Goal: Complete application form

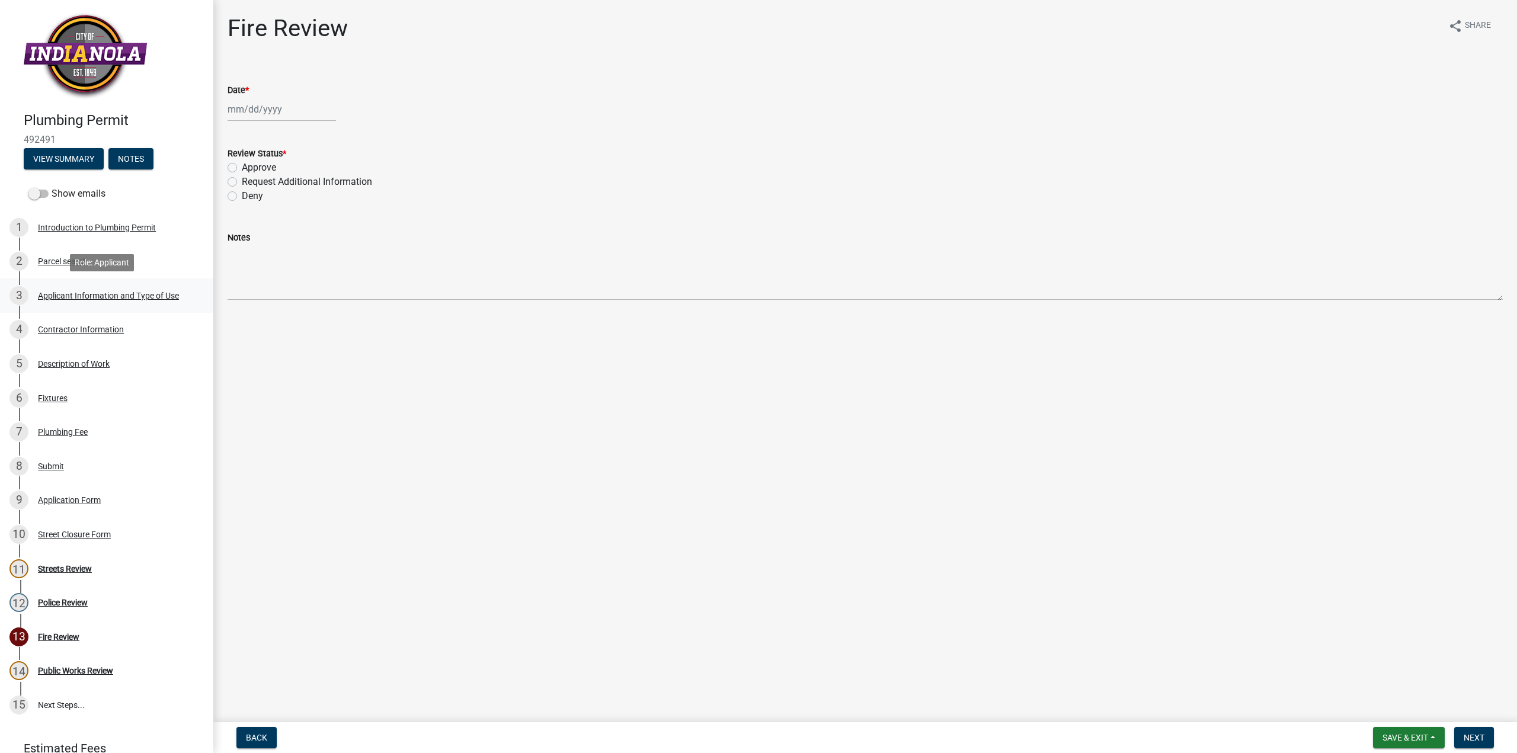
click at [86, 291] on div "Applicant Information and Type of Use" at bounding box center [108, 295] width 141 height 8
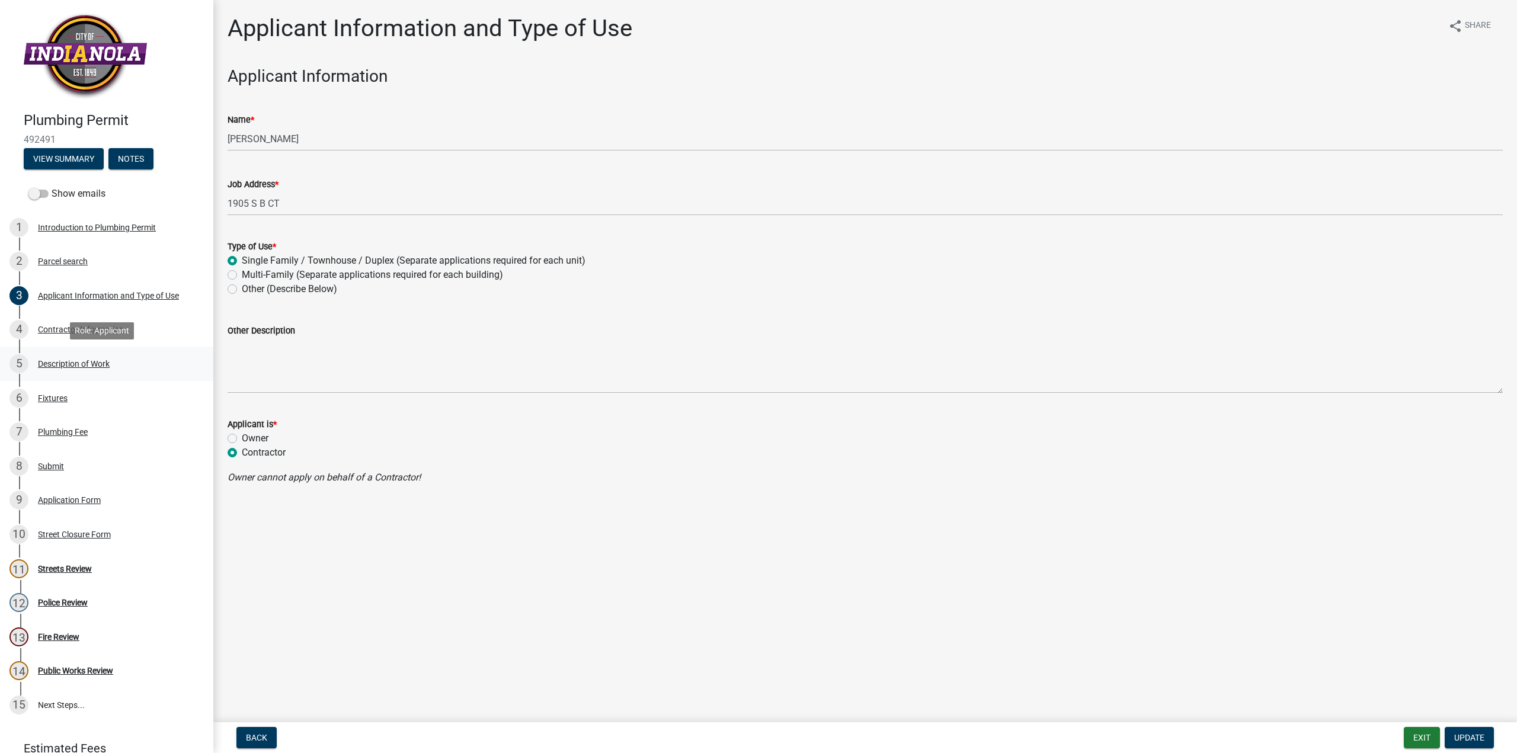
click at [70, 363] on div "Description of Work" at bounding box center [74, 364] width 72 height 8
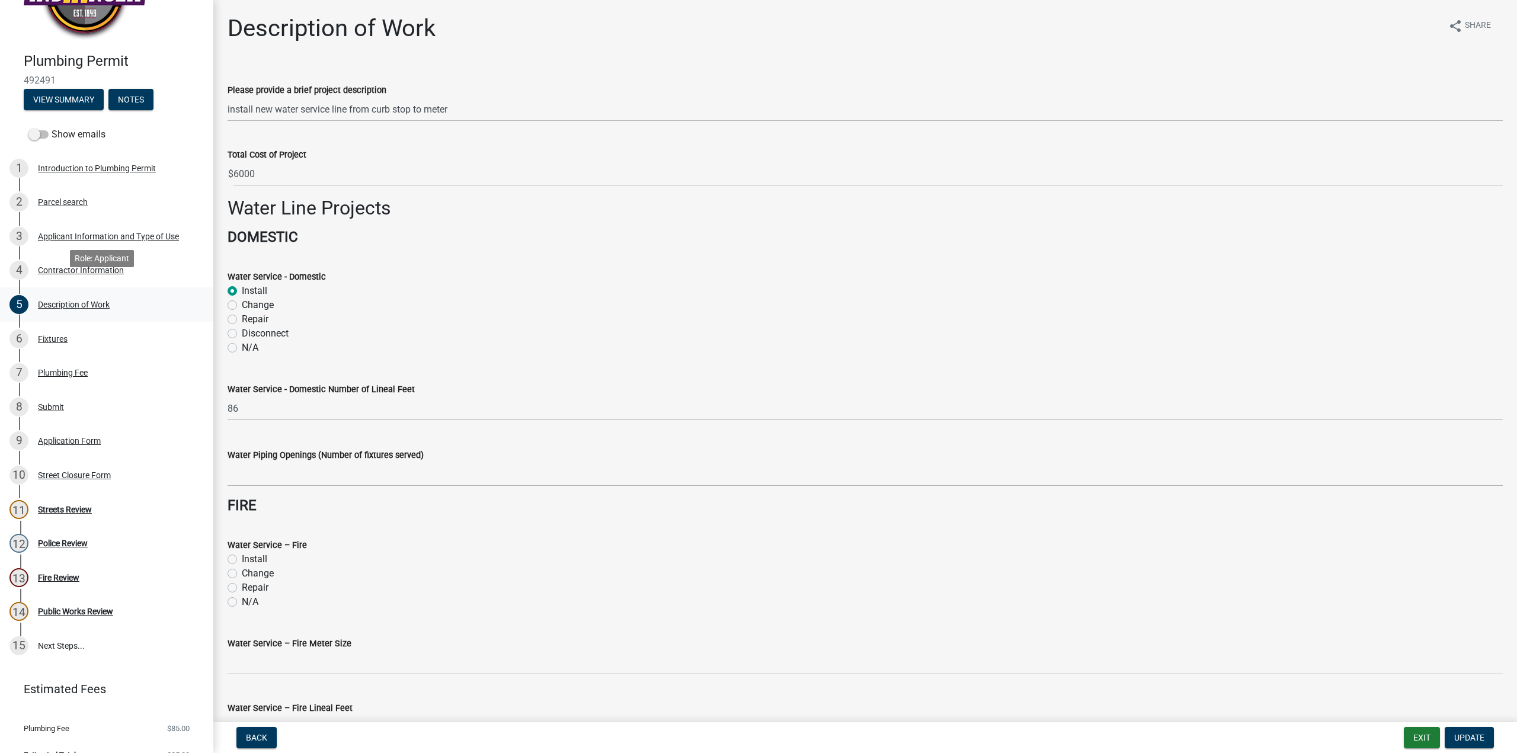
scroll to position [79, 0]
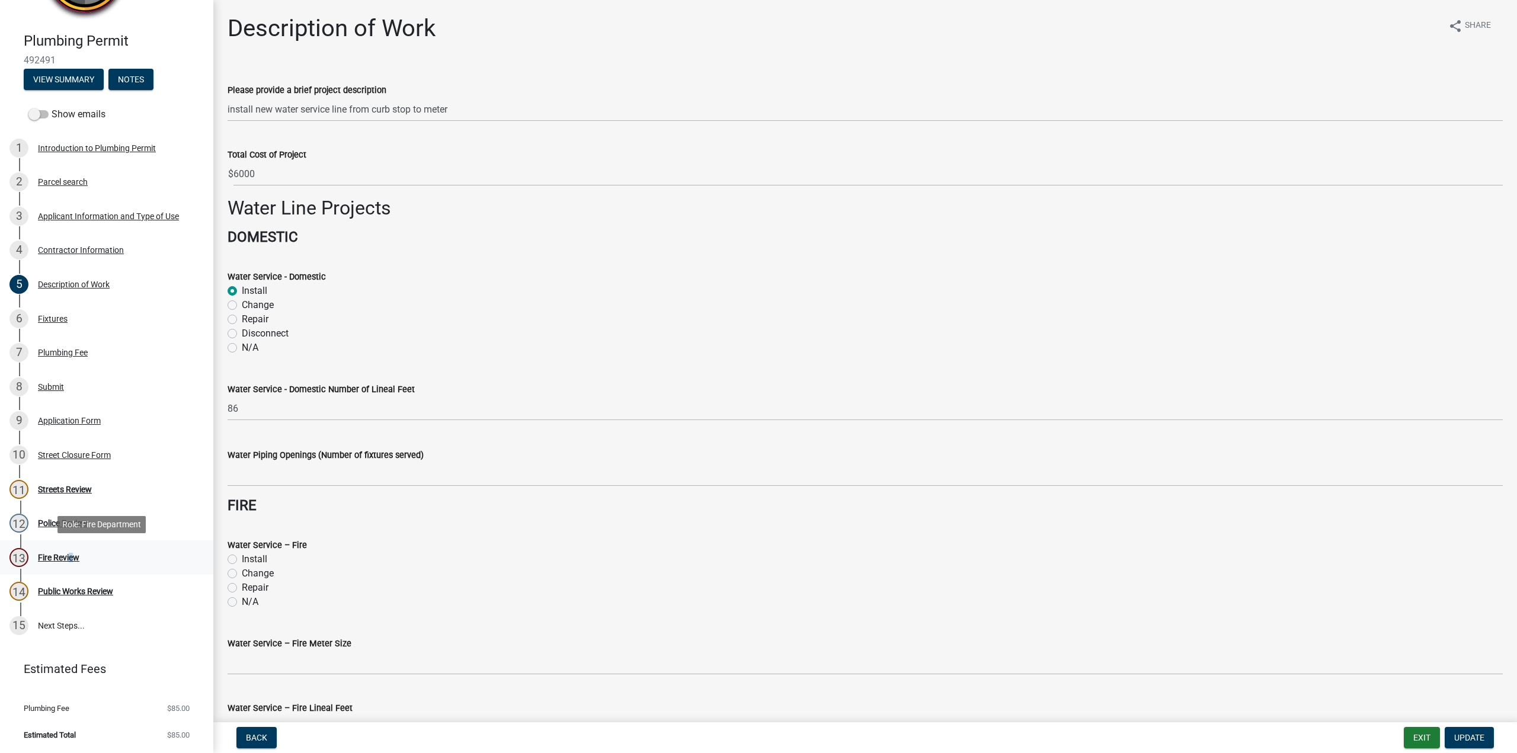
click at [66, 557] on div "Fire Review" at bounding box center [58, 557] width 41 height 8
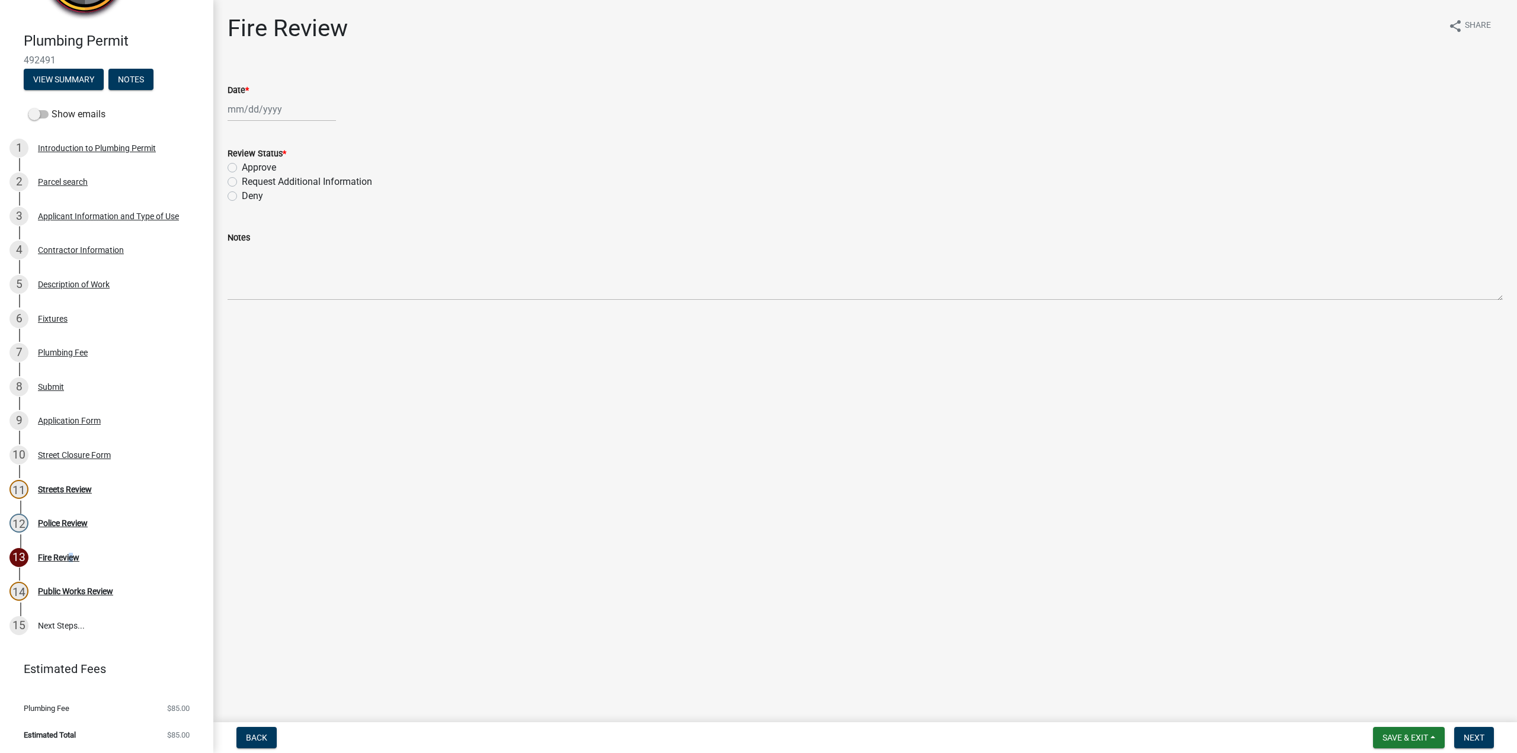
click at [247, 109] on div at bounding box center [281, 109] width 108 height 24
select select "10"
select select "2025"
click at [249, 207] on div "14" at bounding box center [258, 210] width 19 height 19
type input "[DATE]"
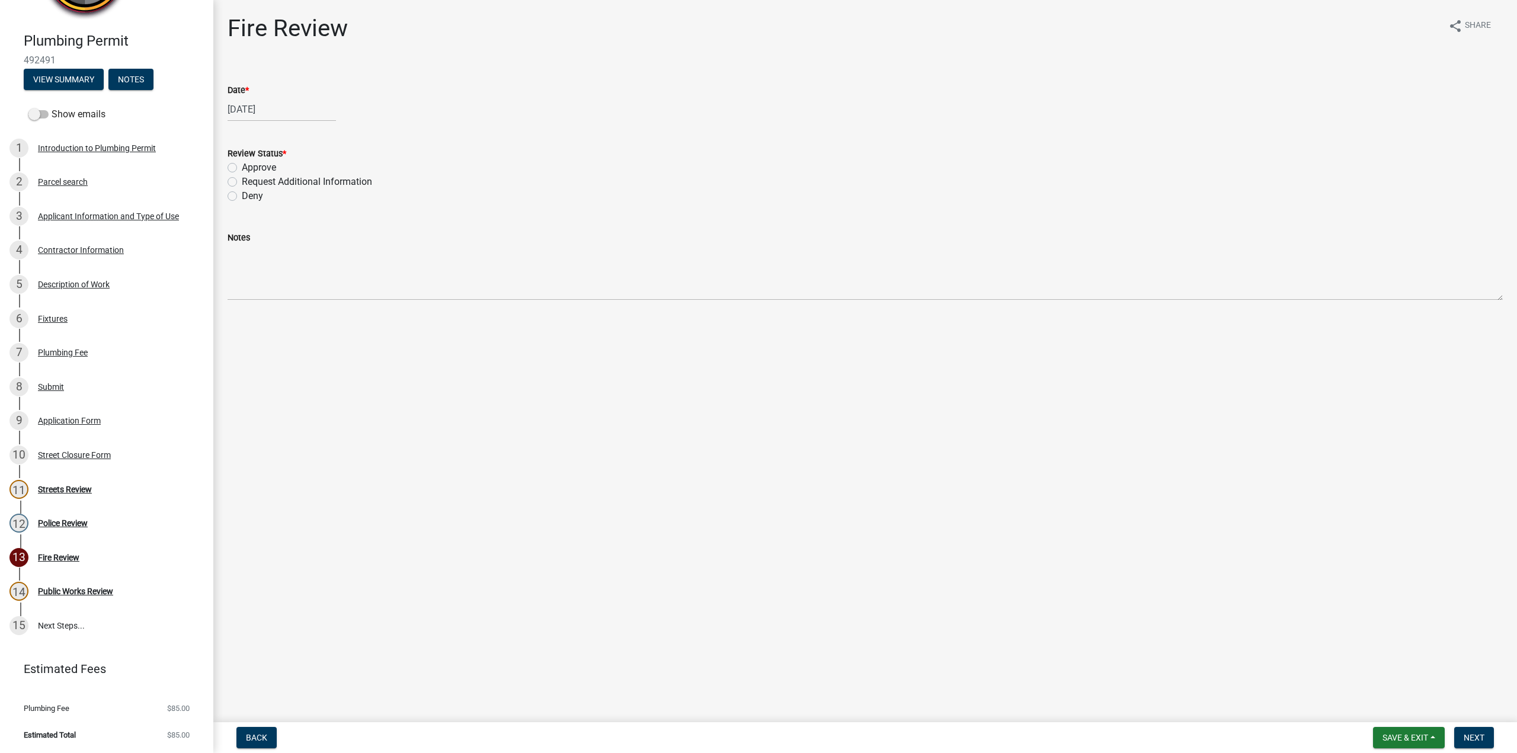
click at [242, 166] on label "Approve" at bounding box center [259, 168] width 34 height 14
click at [242, 166] on input "Approve" at bounding box center [246, 165] width 8 height 8
radio input "true"
click at [1479, 739] on span "Next" at bounding box center [1473, 737] width 21 height 9
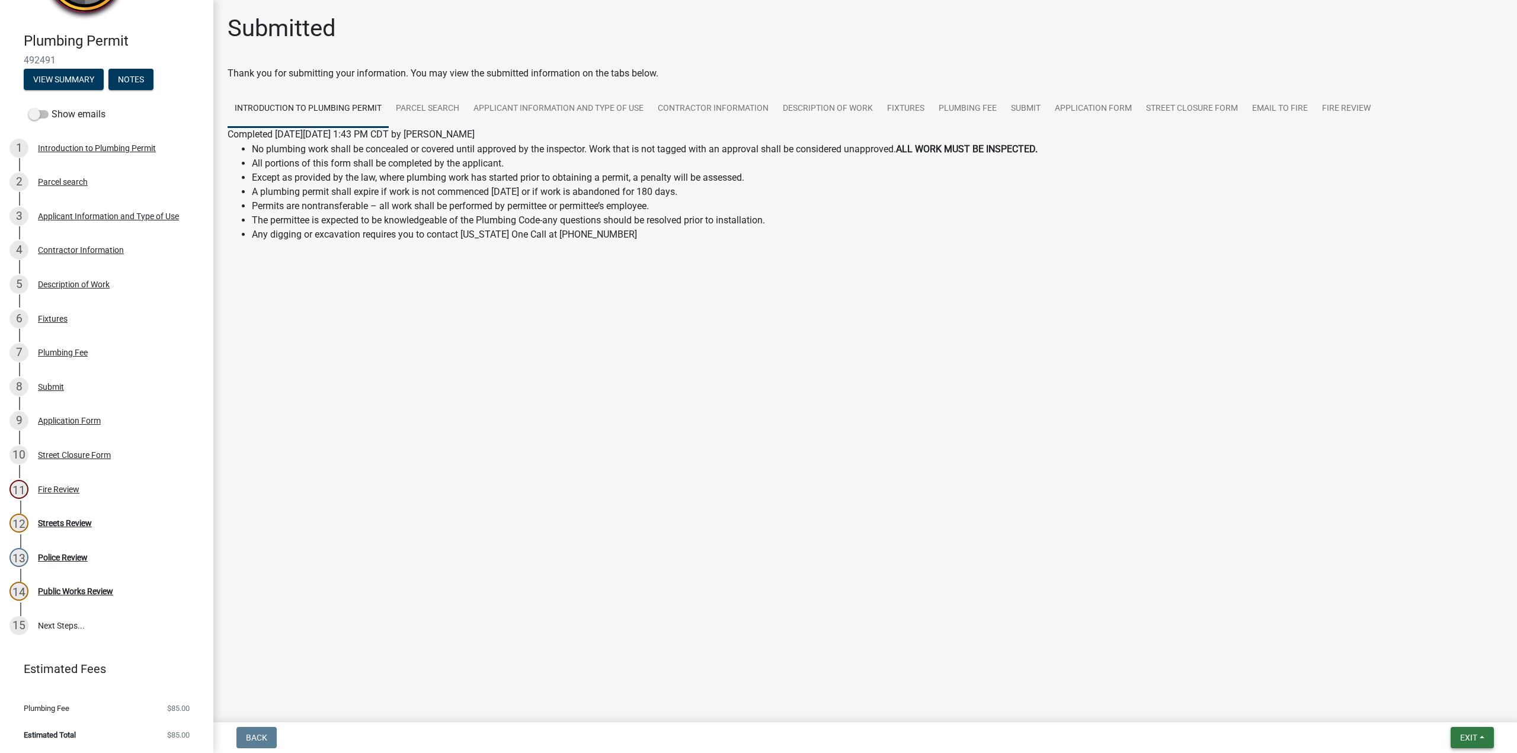
click at [1479, 739] on button "Exit" at bounding box center [1471, 737] width 43 height 21
click at [1426, 673] on button "Save" at bounding box center [1446, 678] width 95 height 28
click at [1469, 740] on span "Exit" at bounding box center [1468, 737] width 17 height 9
click at [1450, 704] on button "Save & Exit" at bounding box center [1446, 707] width 95 height 28
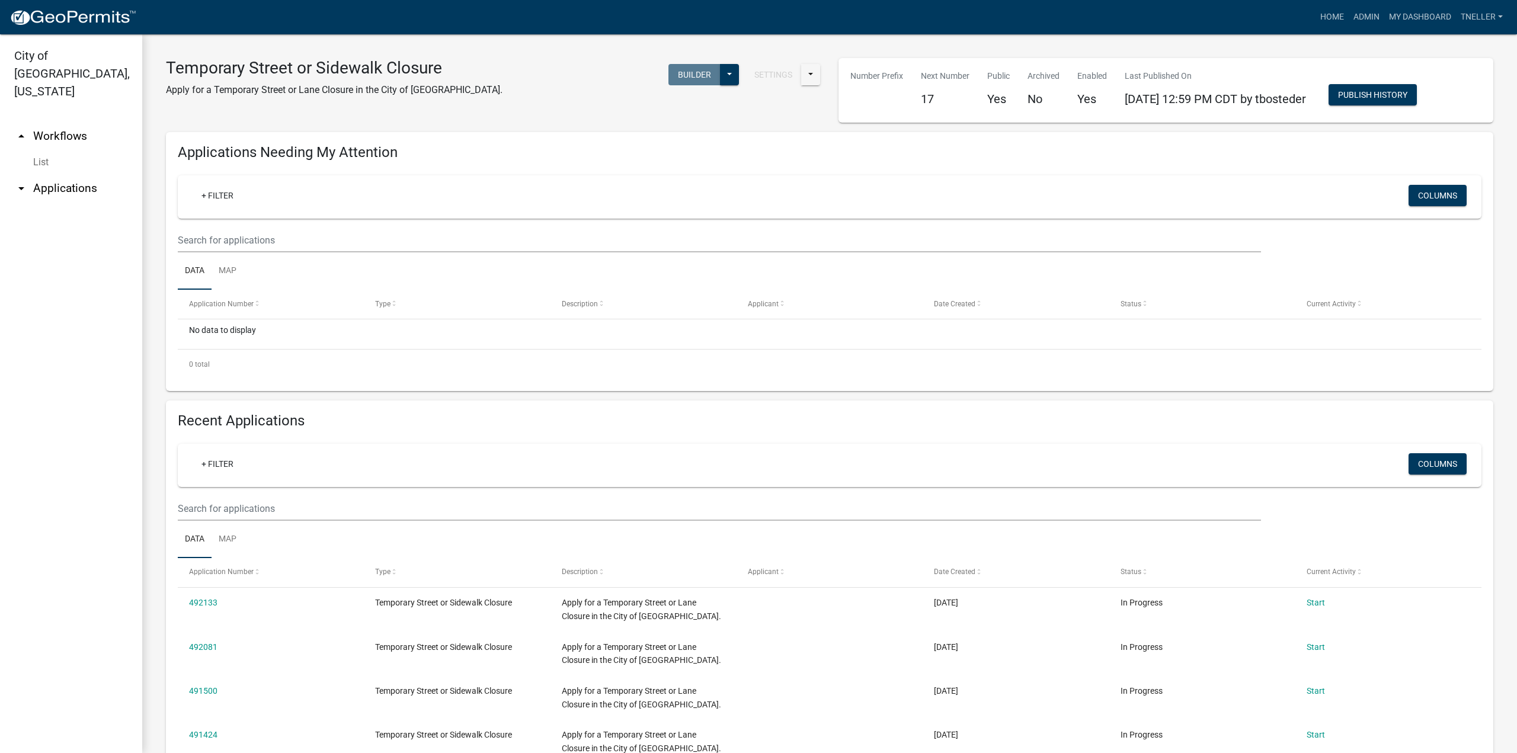
click at [68, 122] on link "arrow_drop_up Workflows" at bounding box center [71, 136] width 142 height 28
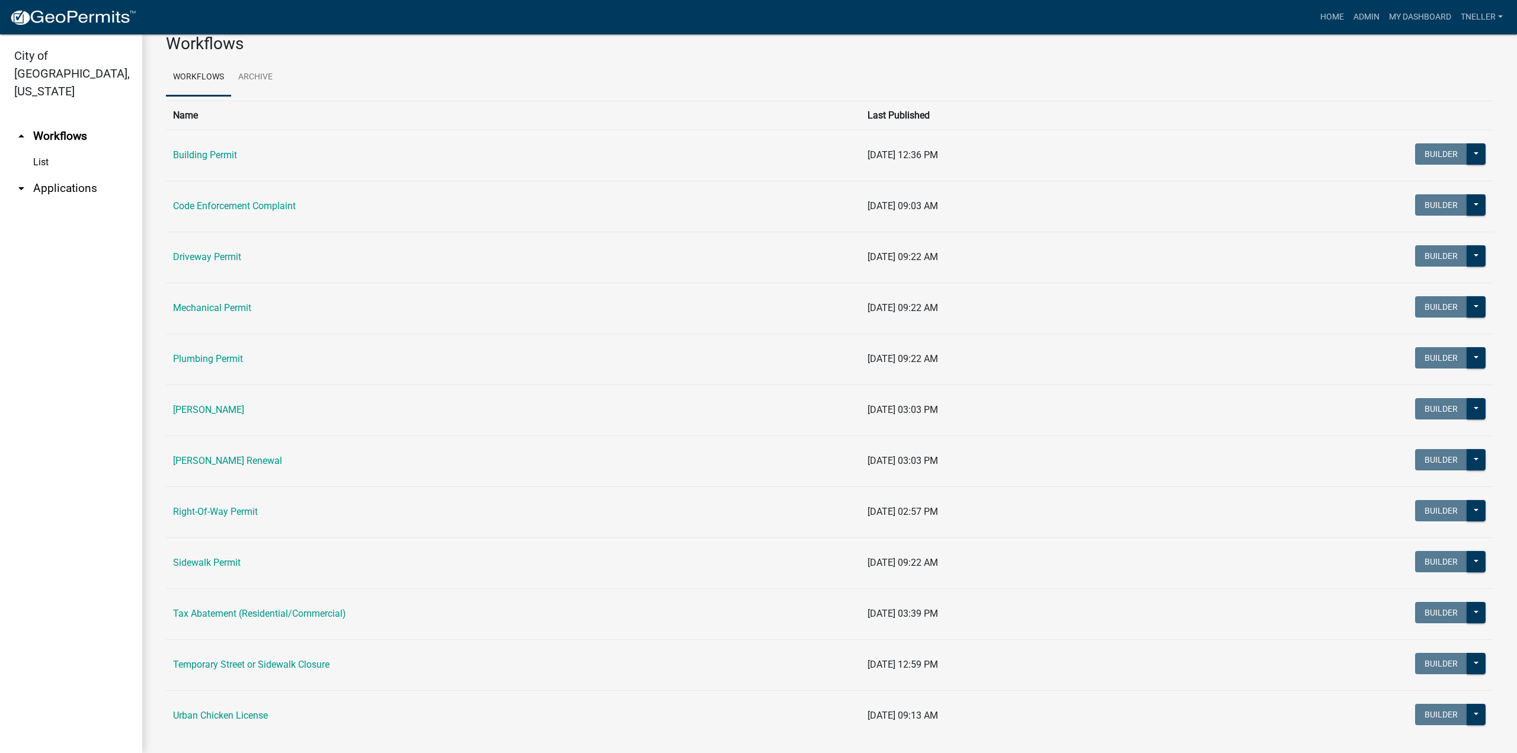
scroll to position [46, 0]
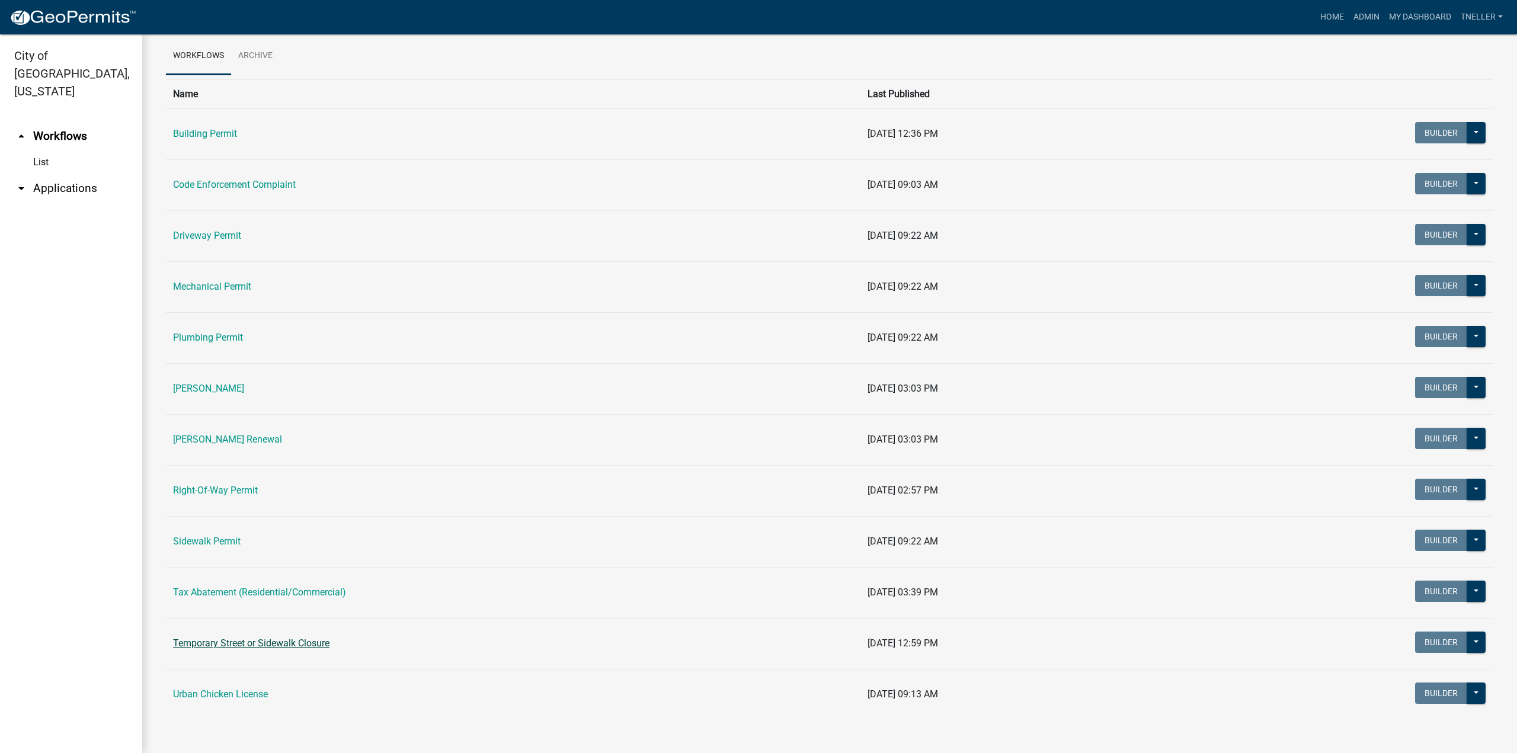
click at [275, 645] on link "Temporary Street or Sidewalk Closure" at bounding box center [251, 642] width 156 height 11
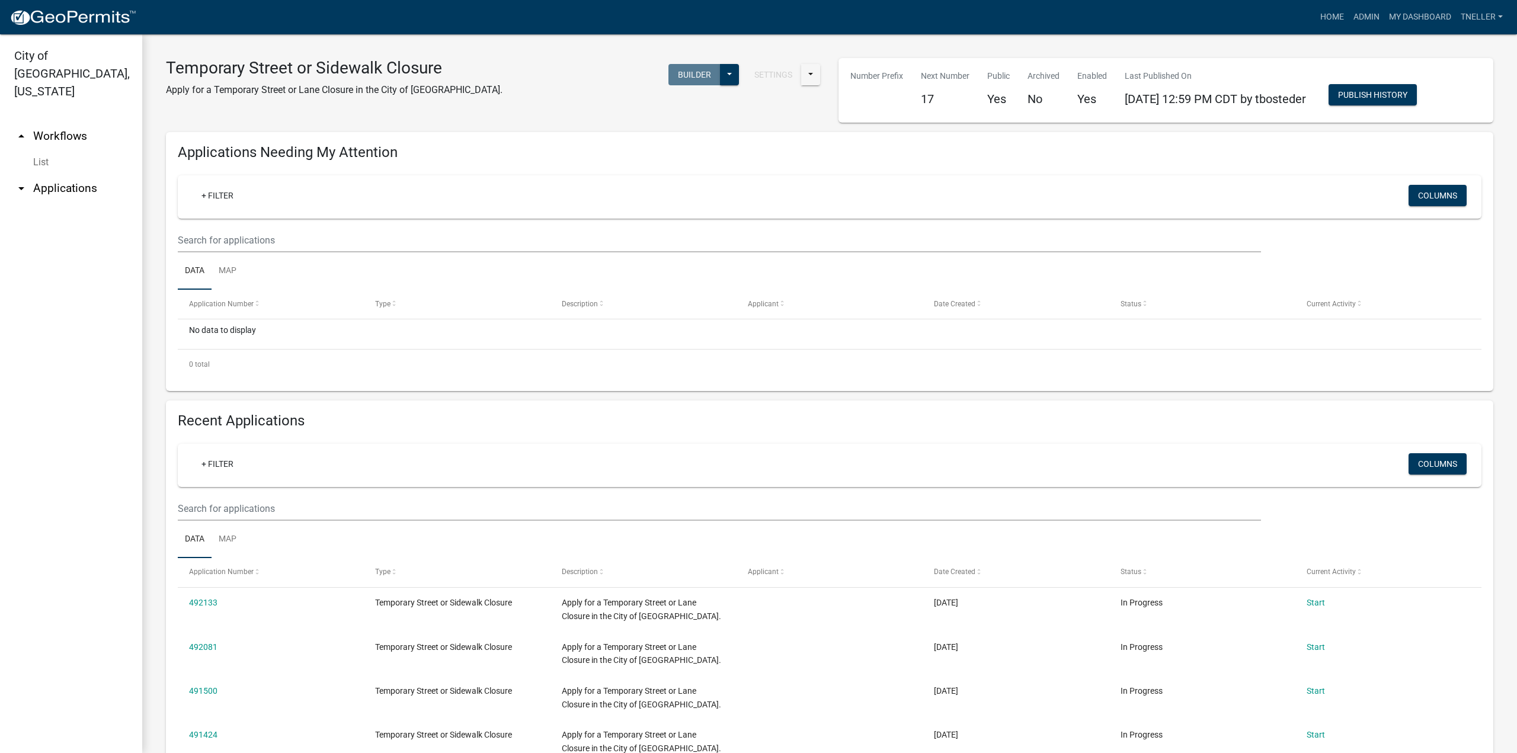
click at [54, 122] on link "arrow_drop_up Workflows" at bounding box center [71, 136] width 142 height 28
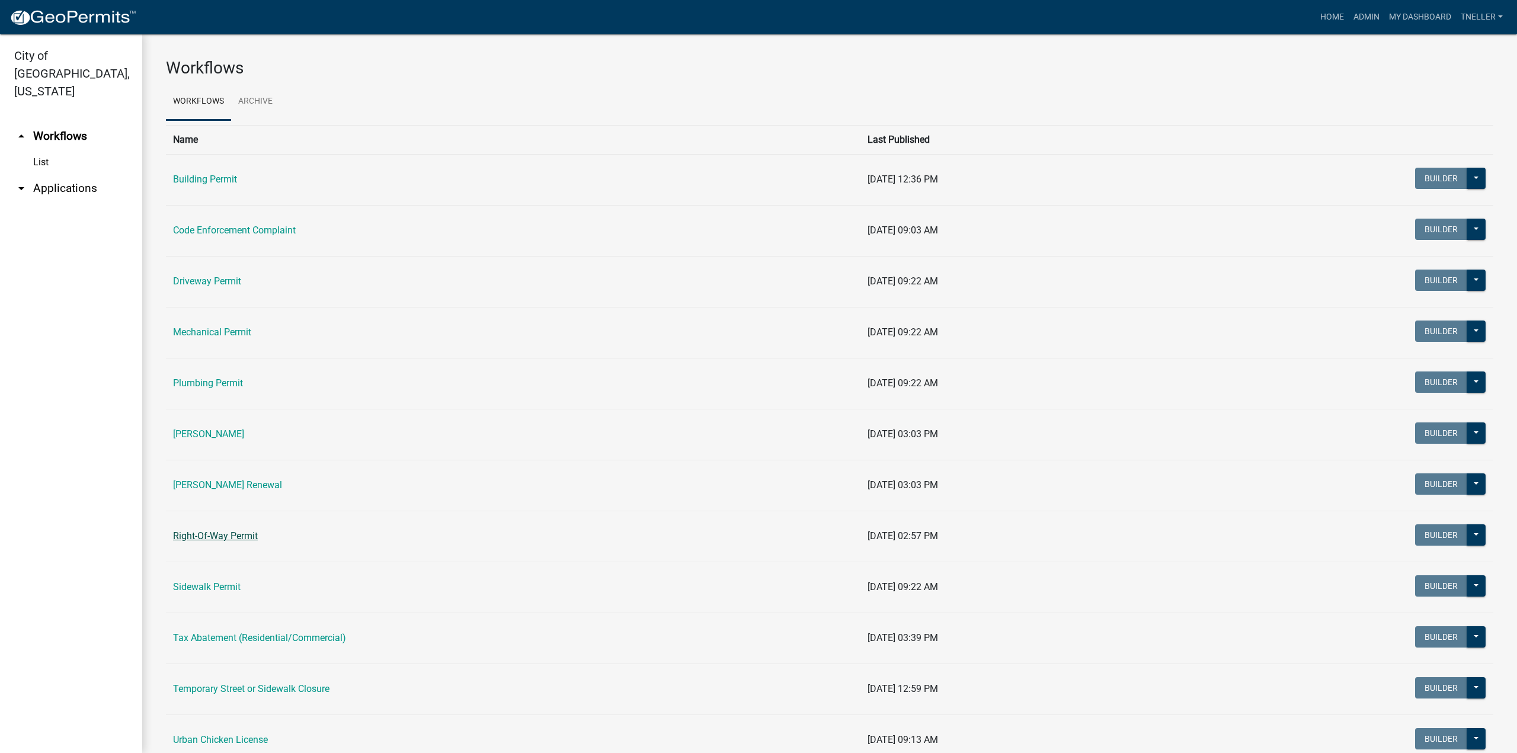
click at [219, 537] on link "Right-Of-Way Permit" at bounding box center [215, 535] width 85 height 11
